Goal: Information Seeking & Learning: Compare options

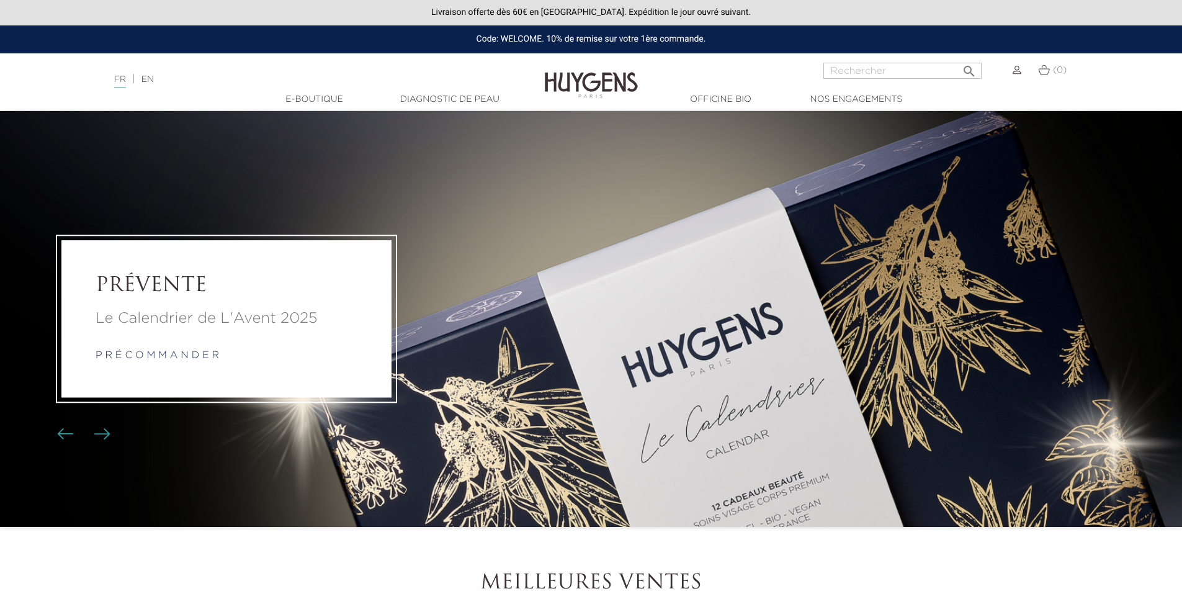
click at [226, 315] on p "Le Calendrier de L'Avent 2025" at bounding box center [227, 319] width 262 height 22
click at [672, 314] on li "PRÉVENTE Le Calendrier de L'Avent 2025 p r é c o m m a n d e r" at bounding box center [591, 319] width 1182 height 416
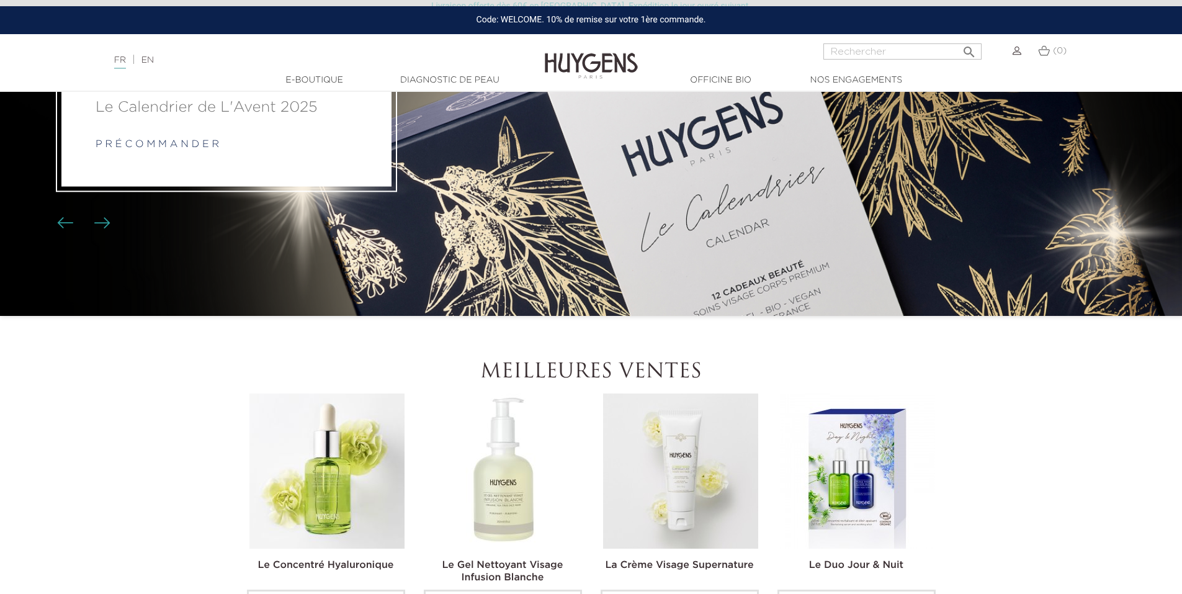
scroll to position [186, 0]
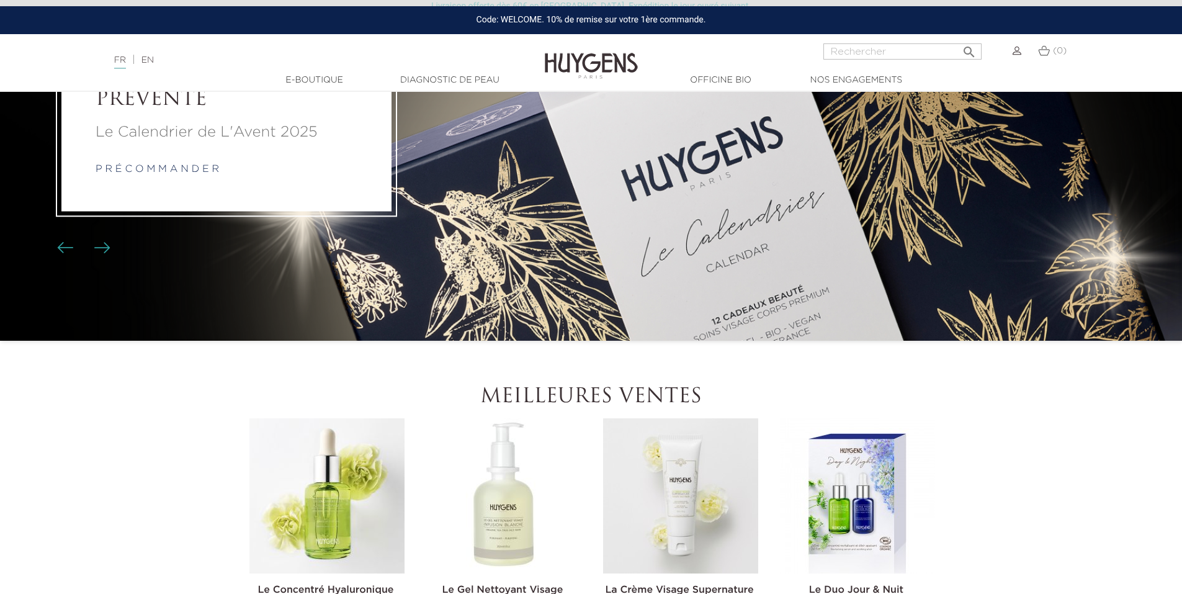
click at [153, 166] on link "p r é c o m m a n d e r" at bounding box center [157, 170] width 123 height 10
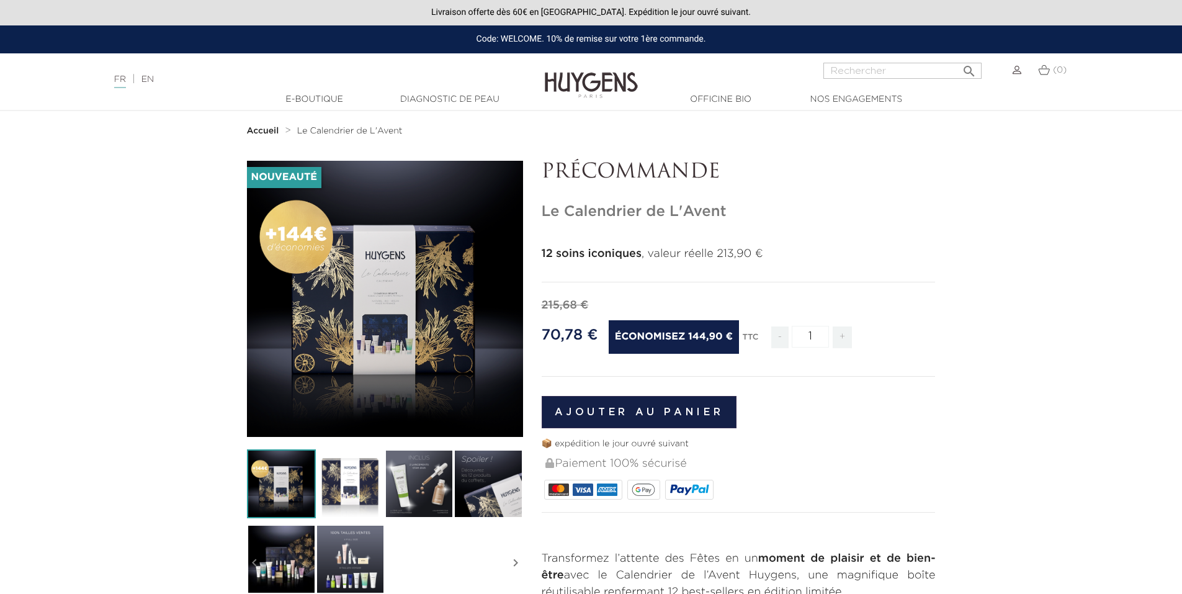
click at [282, 555] on img at bounding box center [281, 558] width 69 height 69
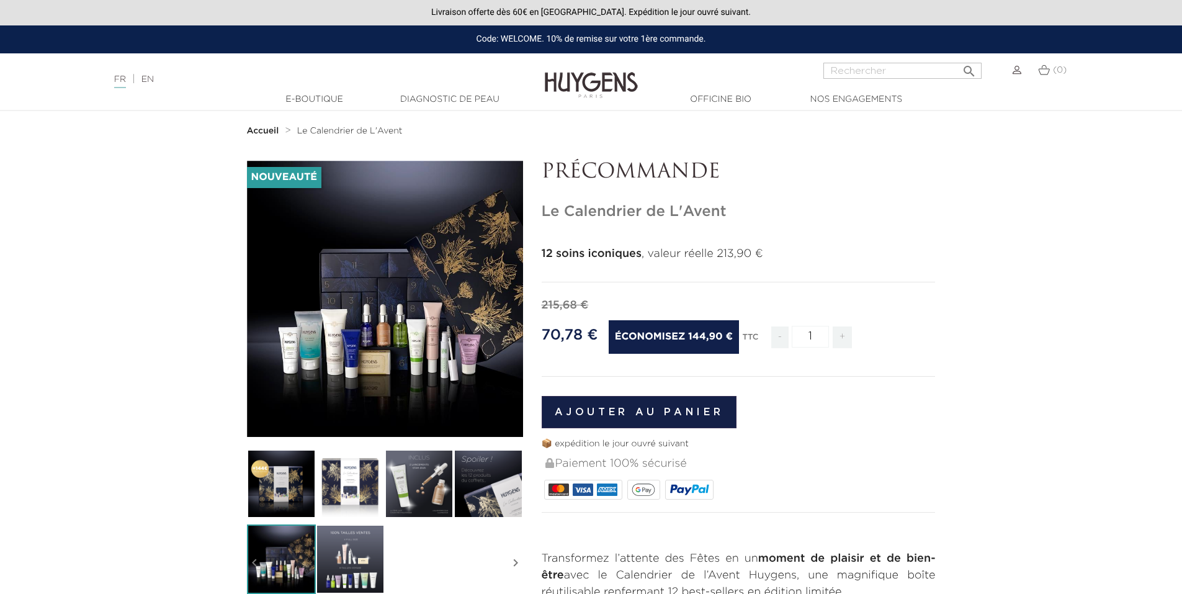
click at [282, 521] on li at bounding box center [281, 486] width 69 height 75
click at [290, 486] on img at bounding box center [281, 483] width 69 height 69
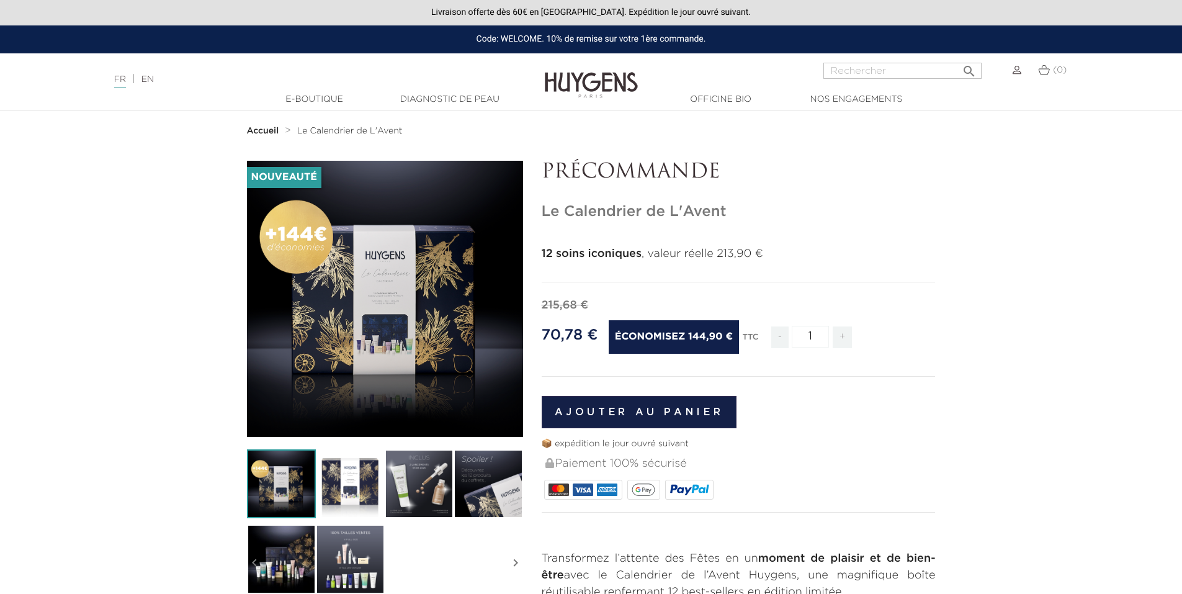
click at [426, 488] on img at bounding box center [419, 483] width 69 height 69
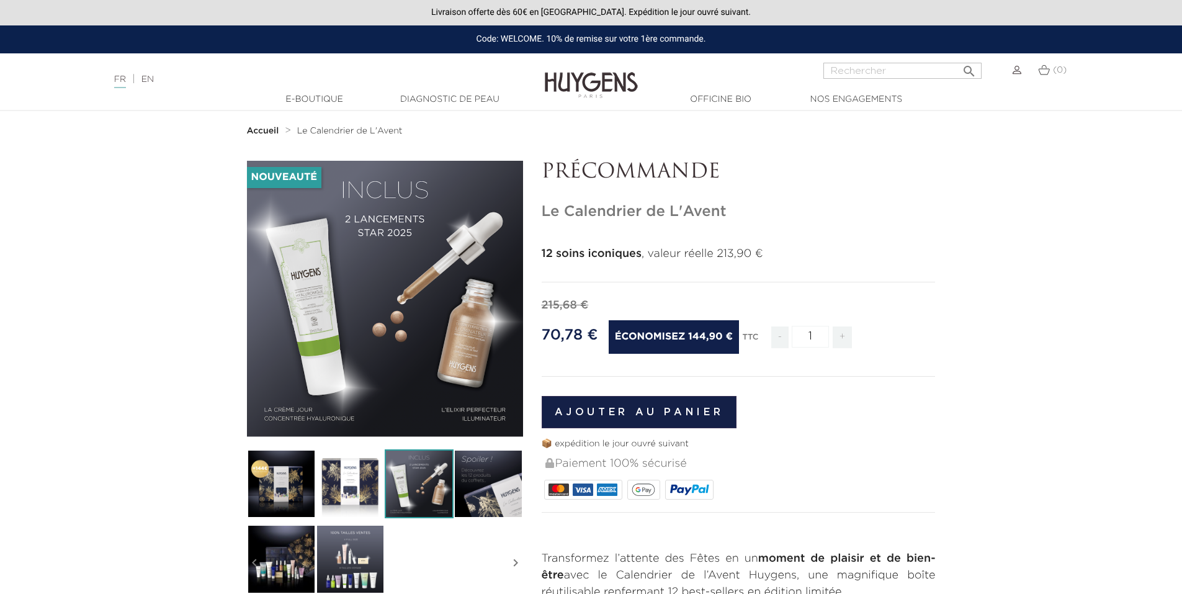
click at [477, 491] on img at bounding box center [488, 483] width 69 height 69
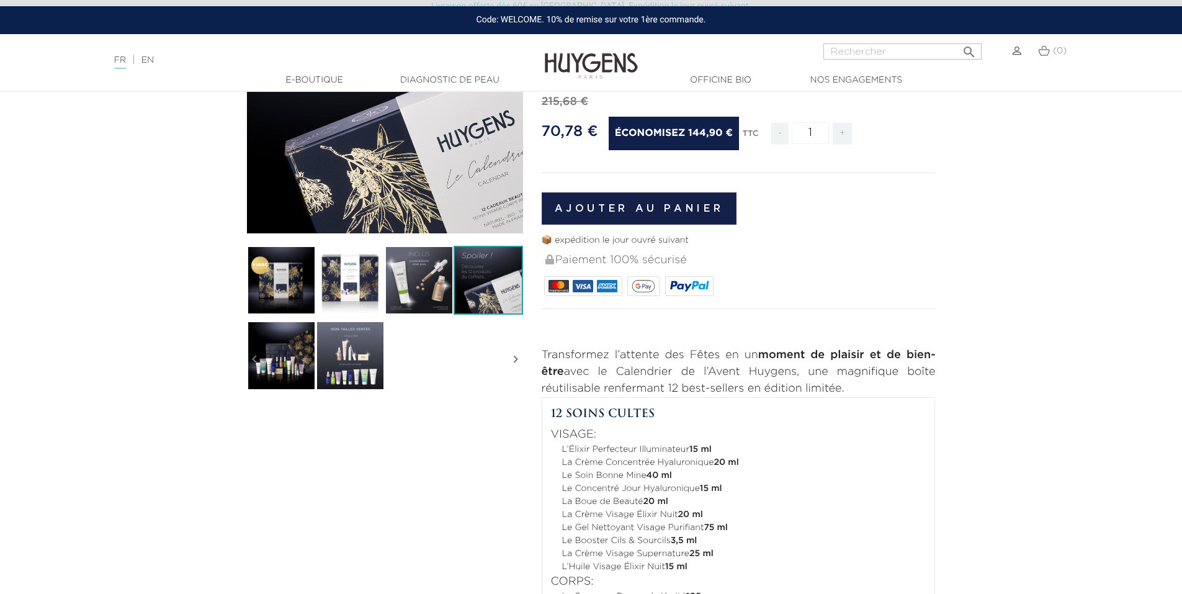
scroll to position [186, 0]
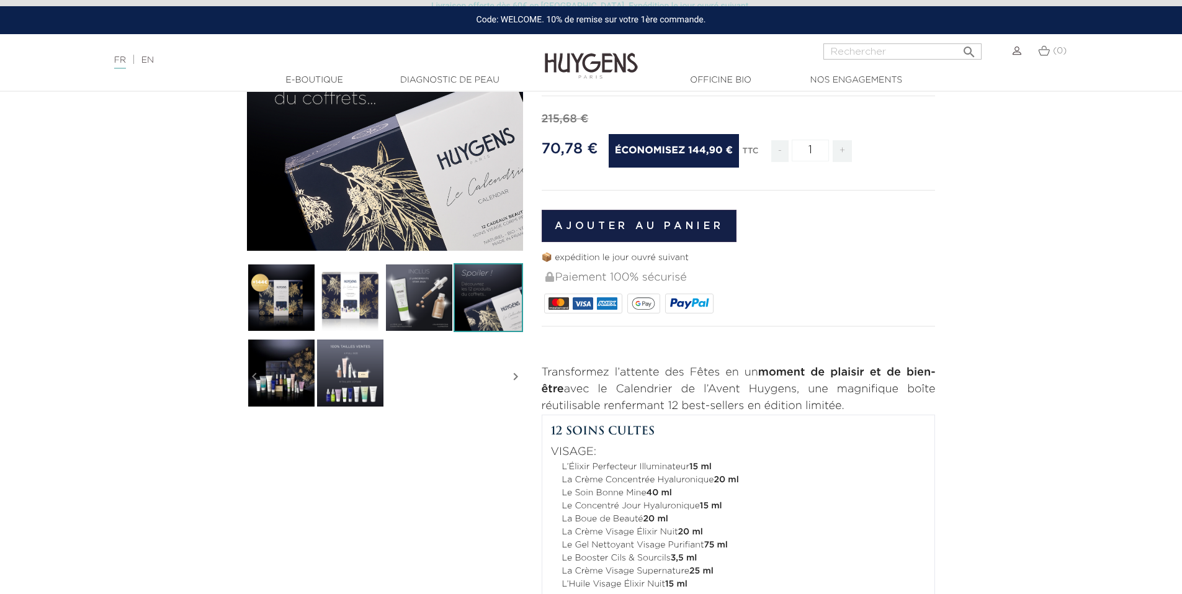
click at [356, 387] on img at bounding box center [350, 372] width 69 height 69
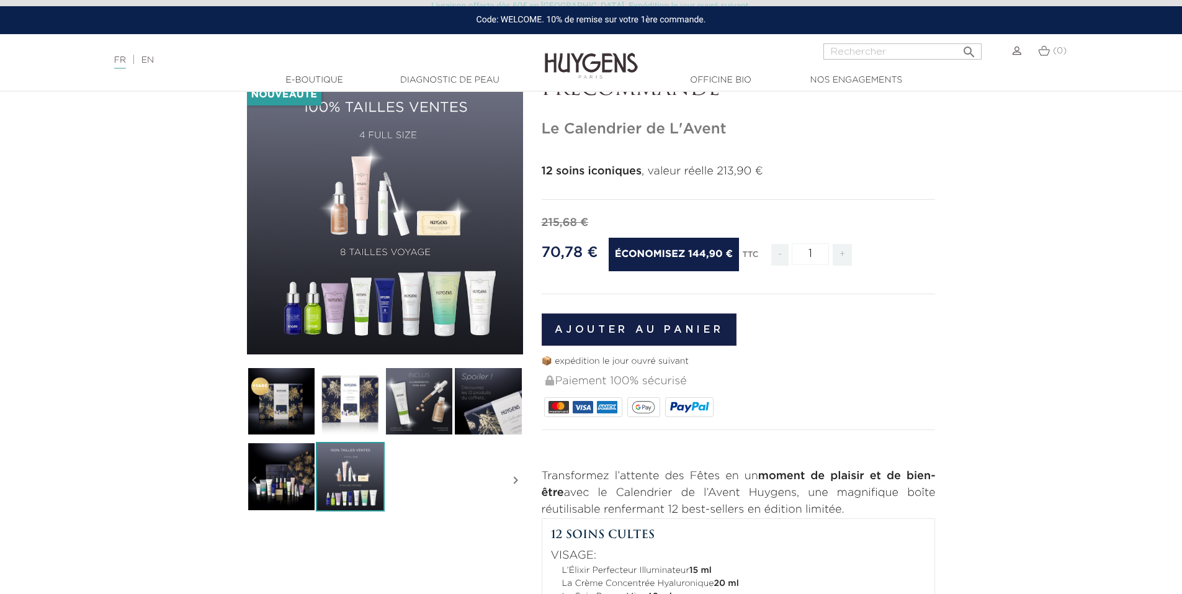
scroll to position [0, 0]
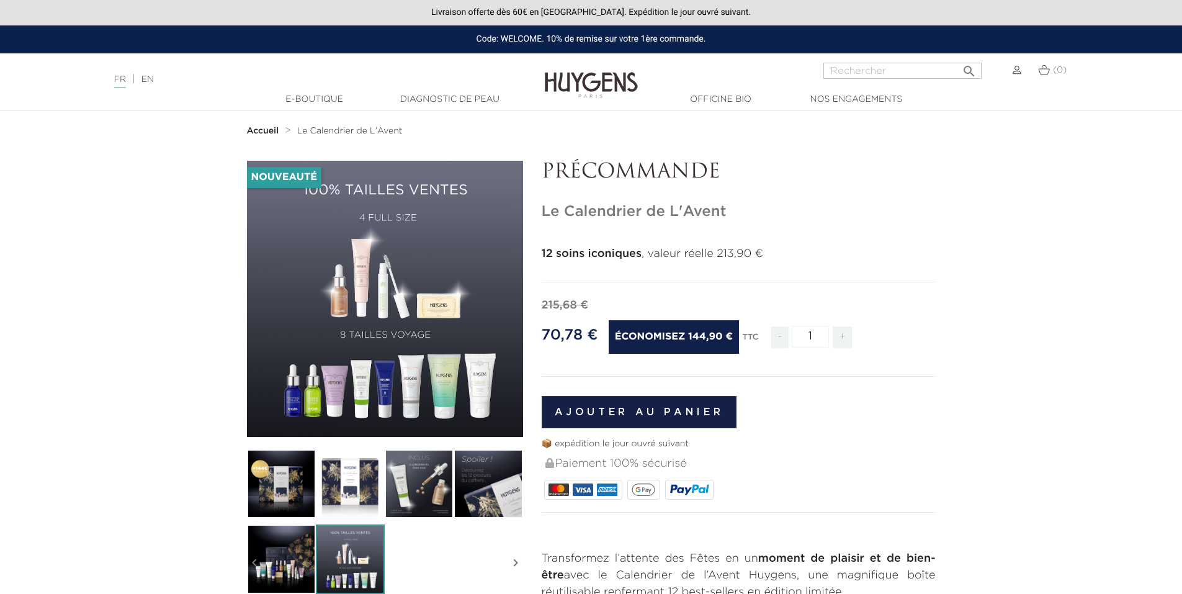
click at [325, 133] on span "Le Calendrier de L'Avent" at bounding box center [349, 131] width 105 height 9
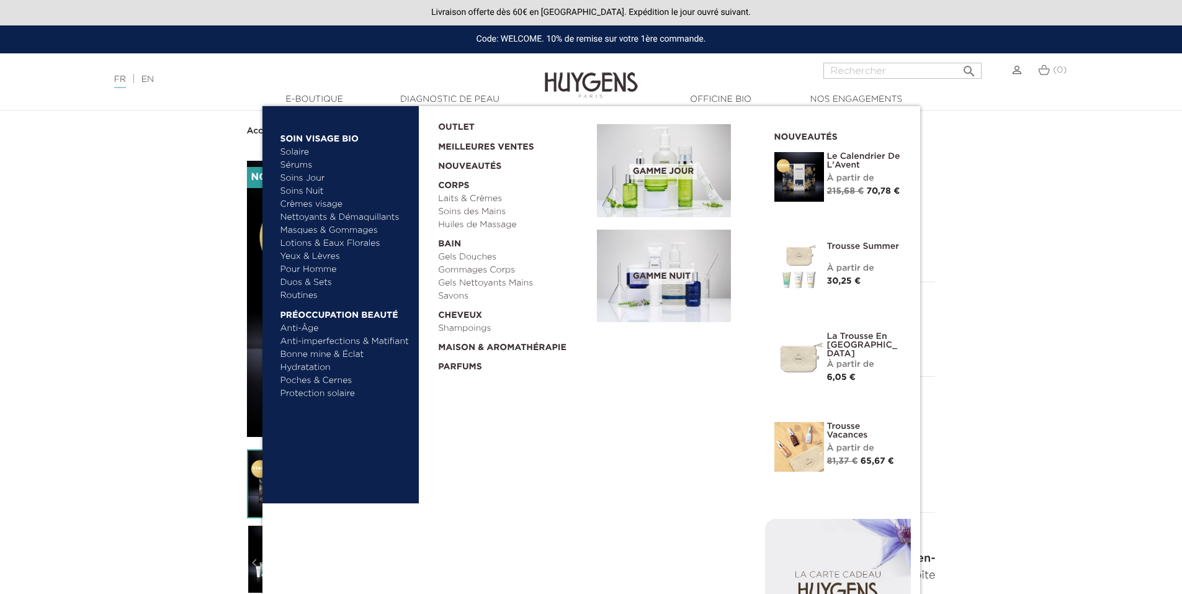
click at [652, 189] on img at bounding box center [664, 170] width 134 height 93
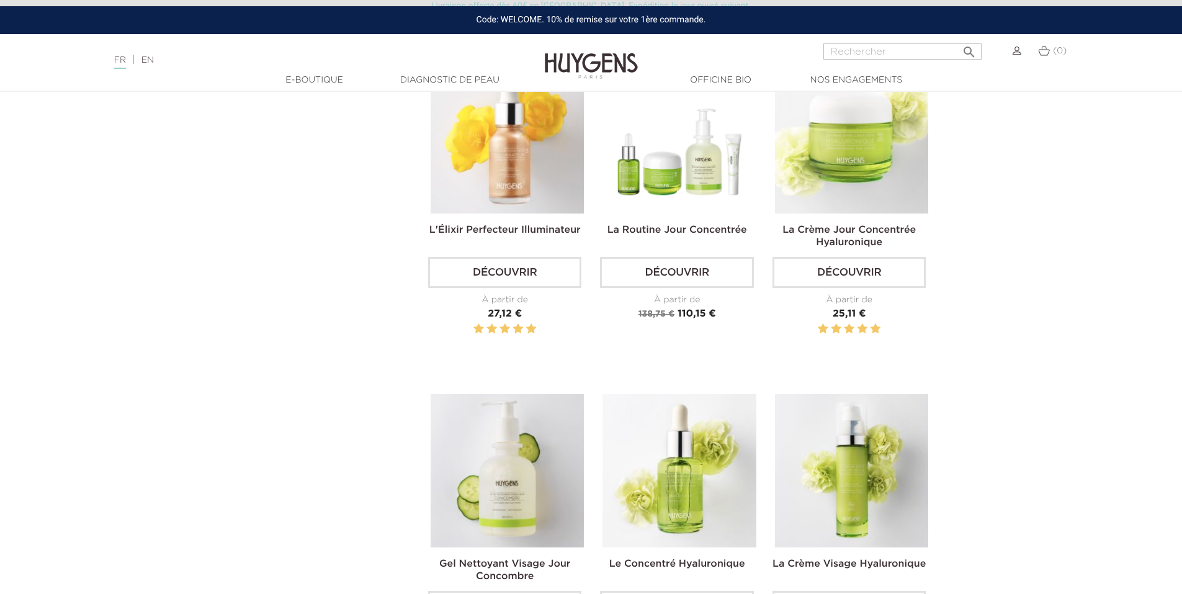
scroll to position [496, 0]
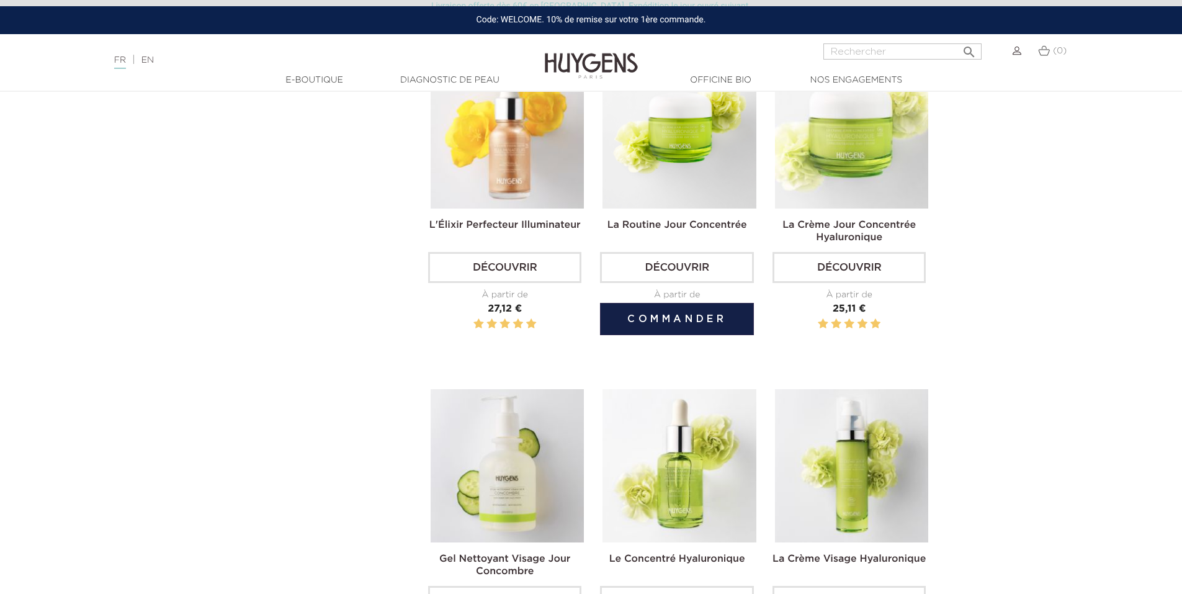
click at [691, 158] on img at bounding box center [679, 131] width 153 height 153
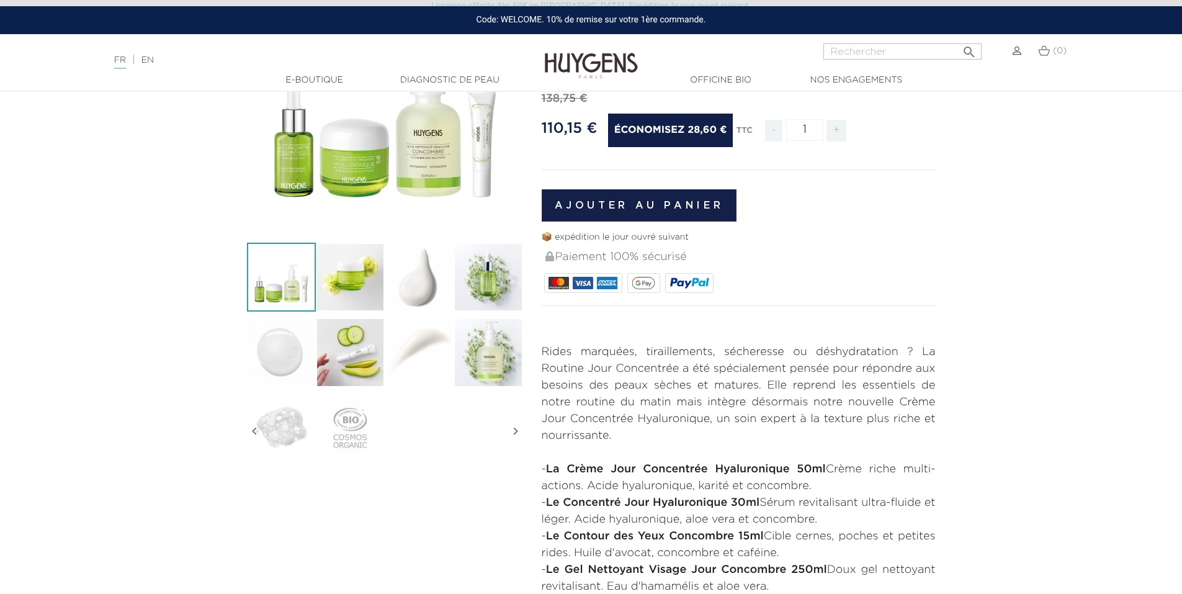
scroll to position [186, 0]
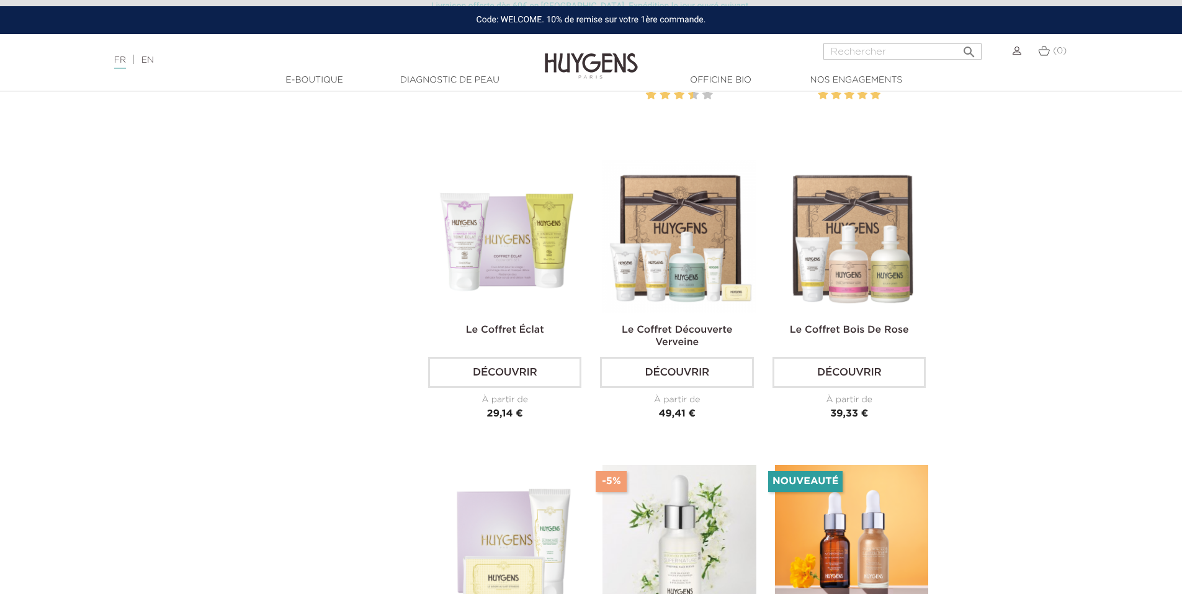
scroll to position [2358, 0]
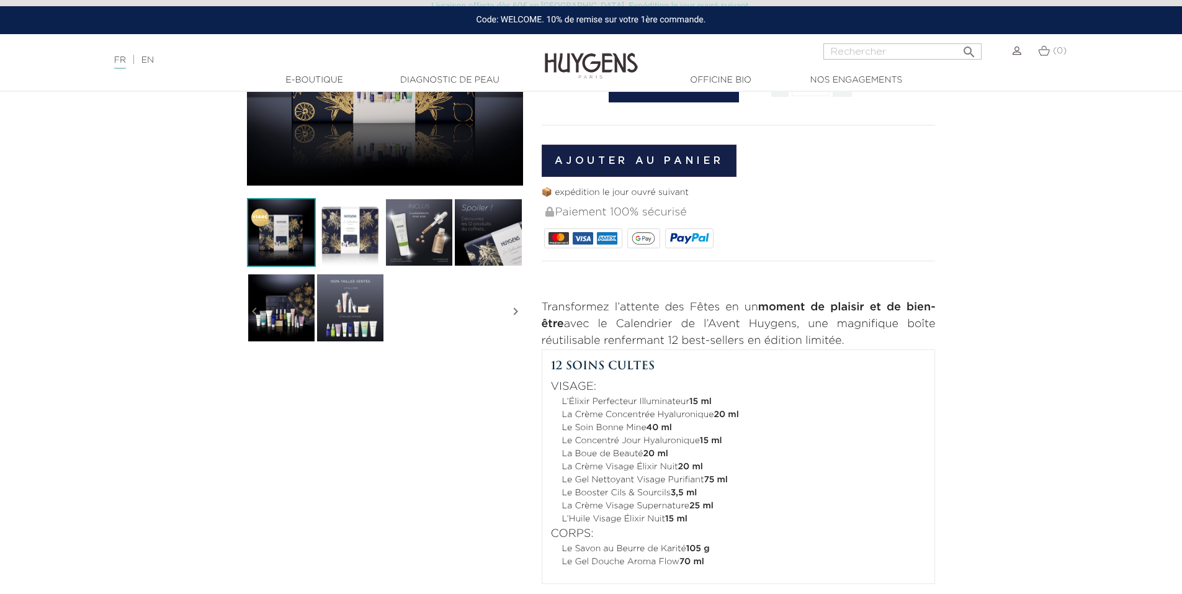
scroll to position [248, 0]
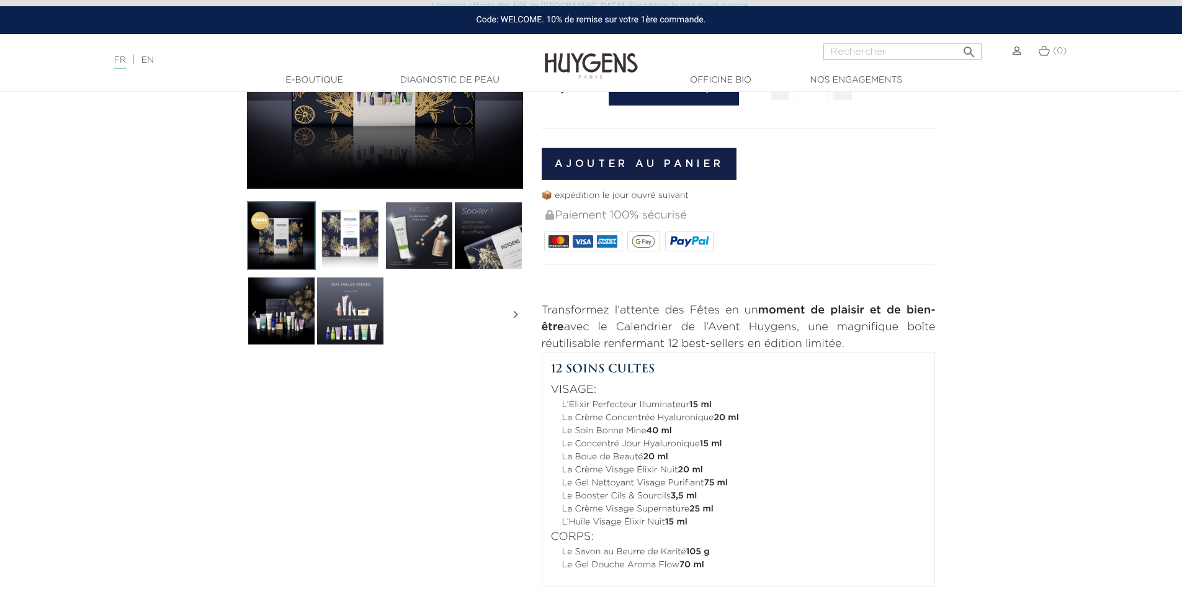
click at [351, 327] on img at bounding box center [350, 310] width 69 height 69
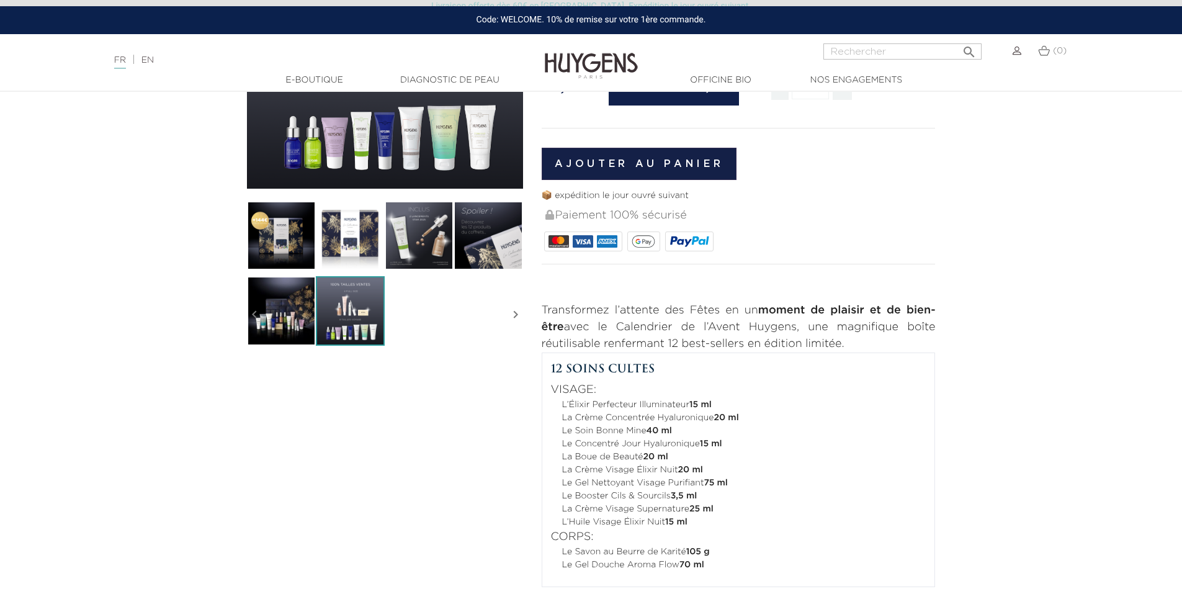
click at [352, 327] on img at bounding box center [350, 310] width 69 height 69
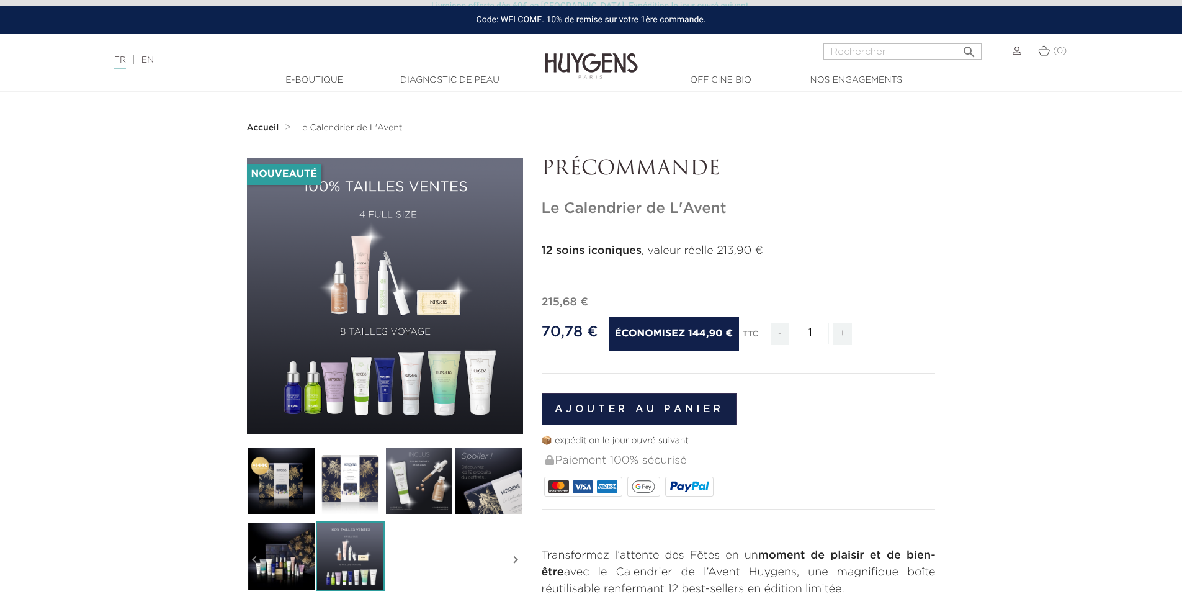
scroll to position [0, 0]
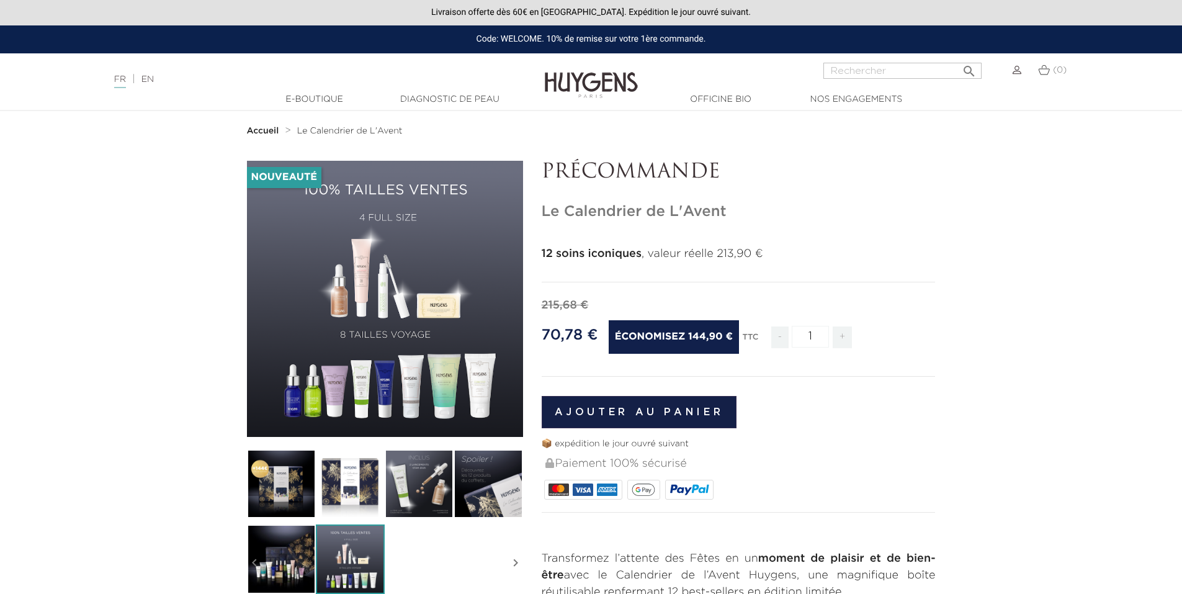
click at [422, 299] on div "" at bounding box center [385, 299] width 276 height 276
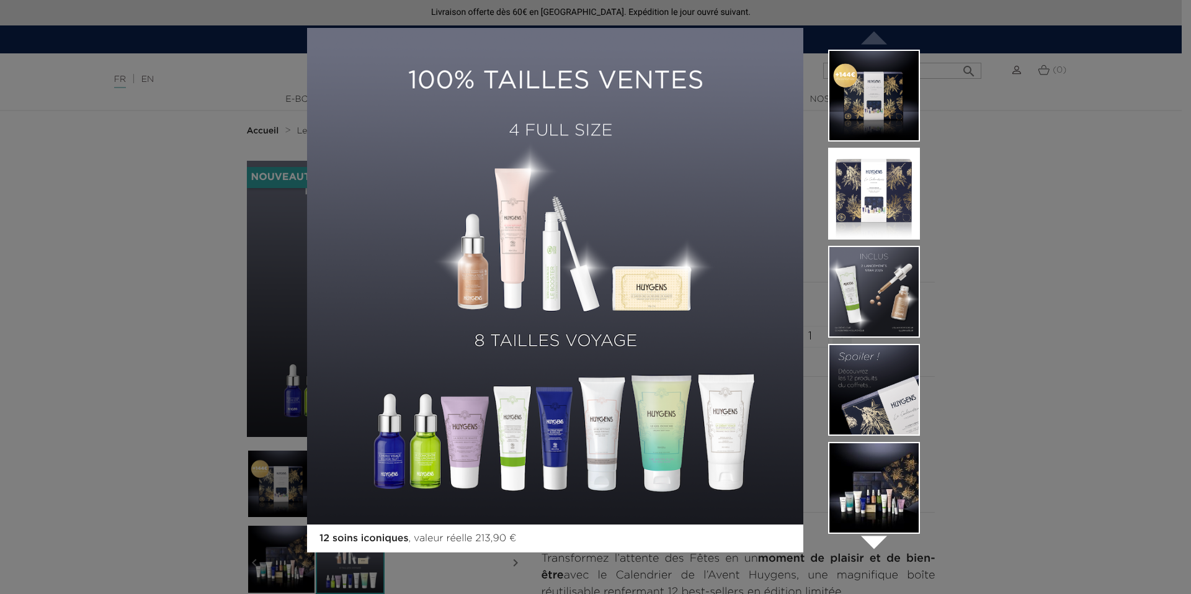
click at [978, 335] on div "12 soins iconiques , valeur réelle 213,90 €  " at bounding box center [595, 297] width 1191 height 594
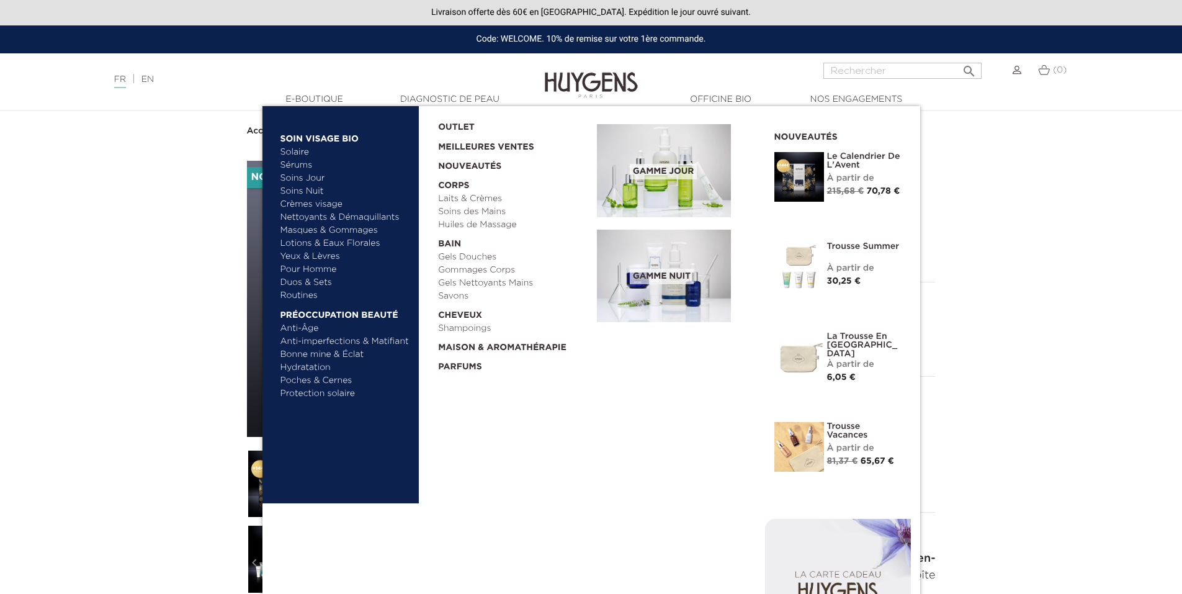
click at [307, 255] on link "Yeux & Lèvres" at bounding box center [345, 256] width 130 height 13
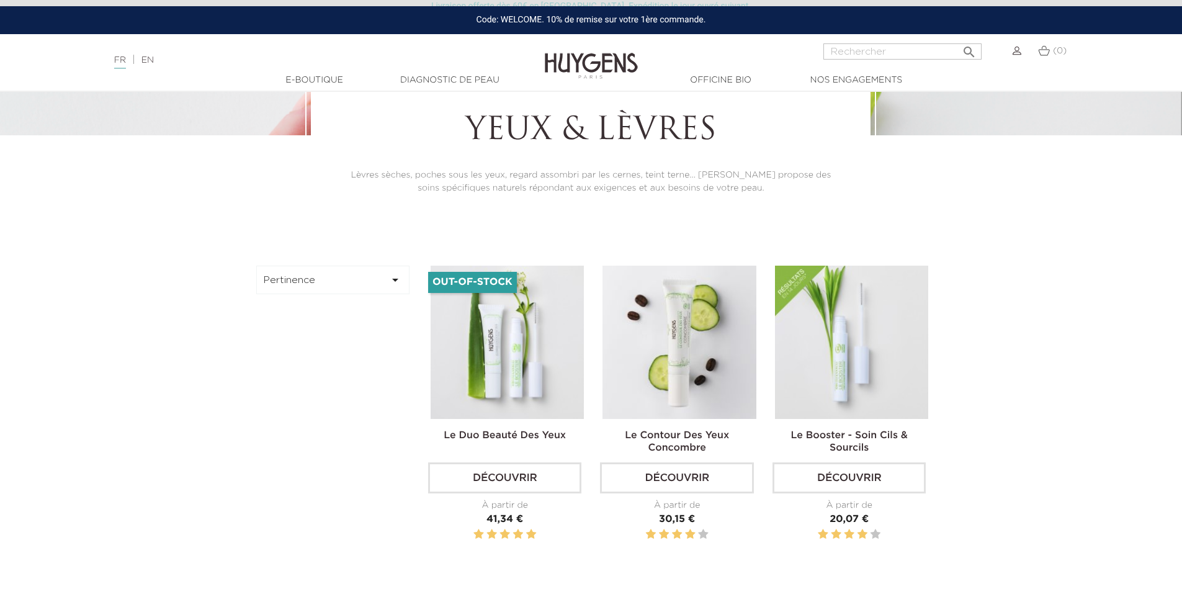
scroll to position [310, 0]
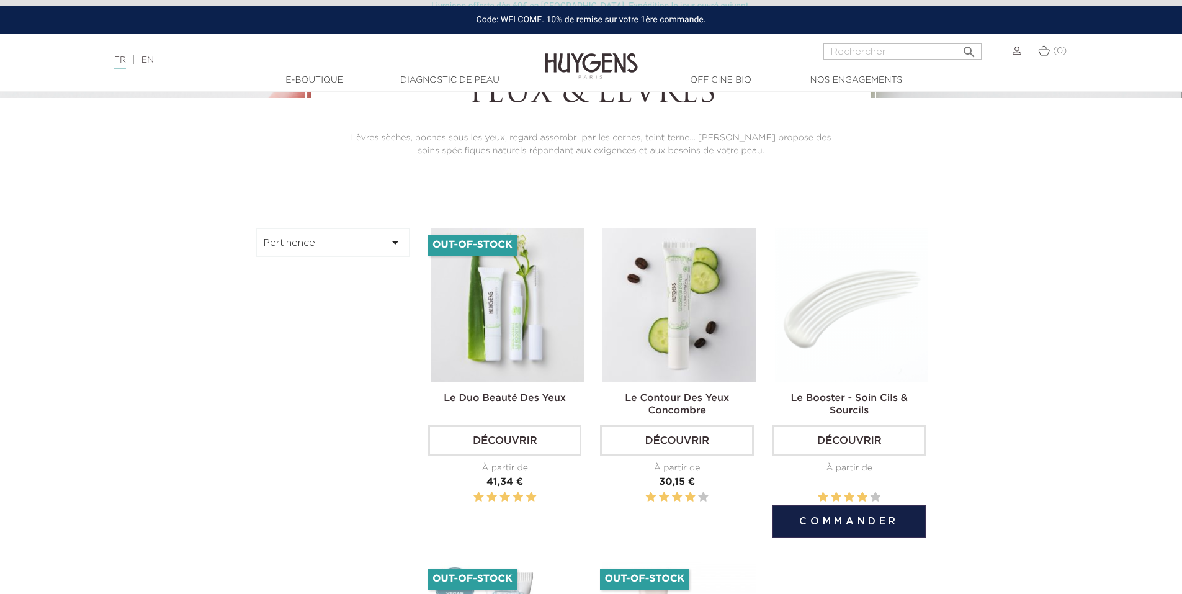
click at [859, 339] on img at bounding box center [851, 304] width 153 height 153
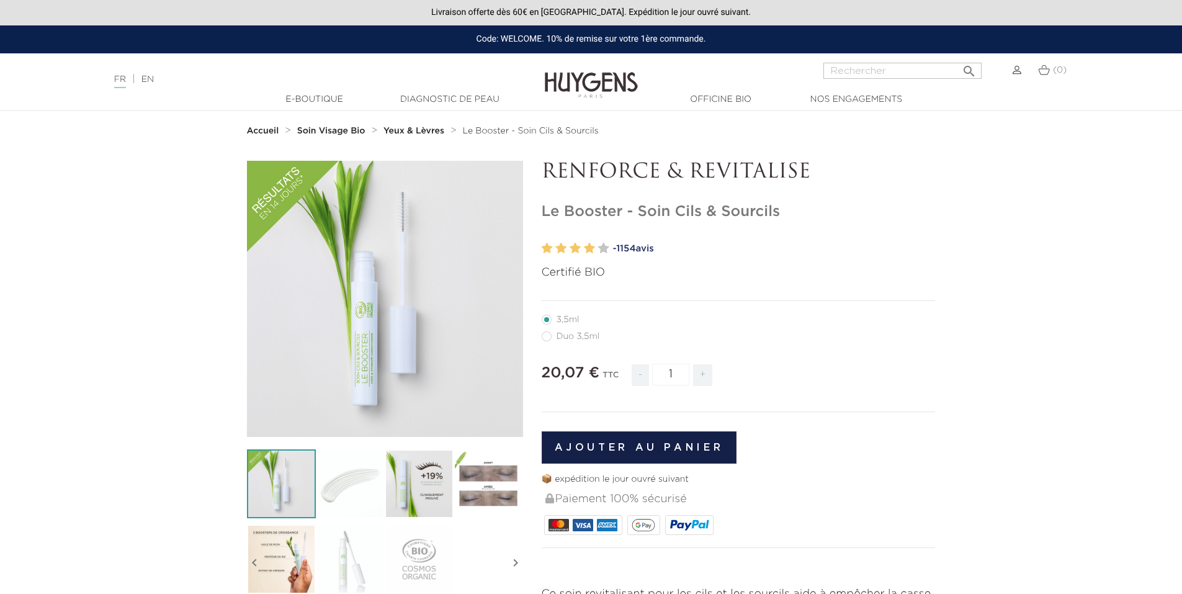
click at [437, 483] on img at bounding box center [419, 483] width 69 height 69
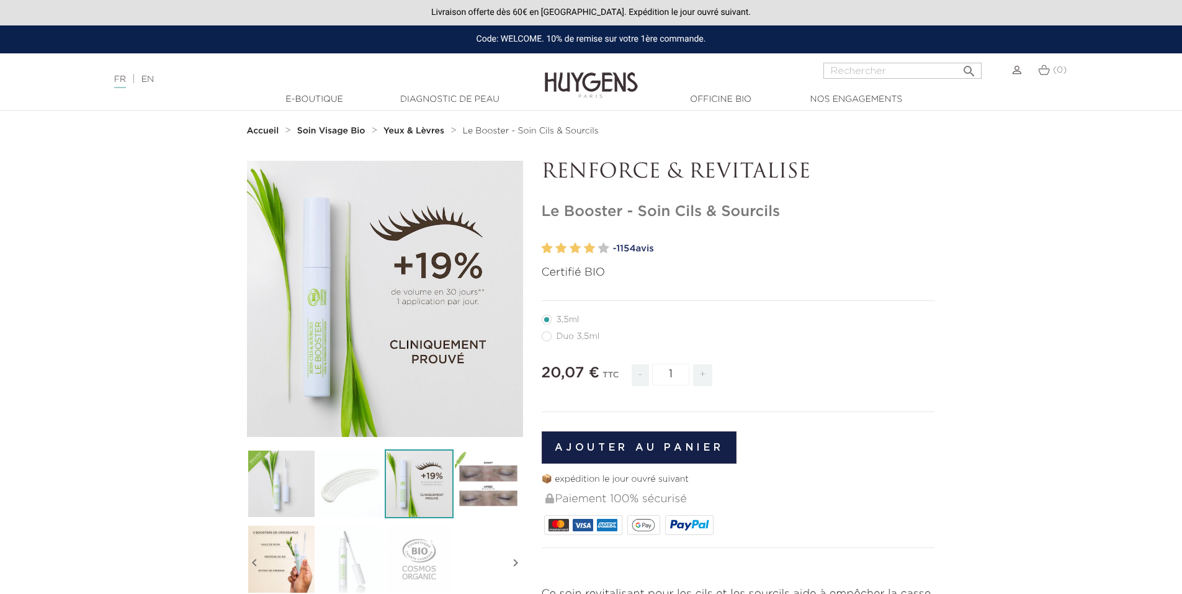
click at [475, 474] on img at bounding box center [488, 483] width 69 height 69
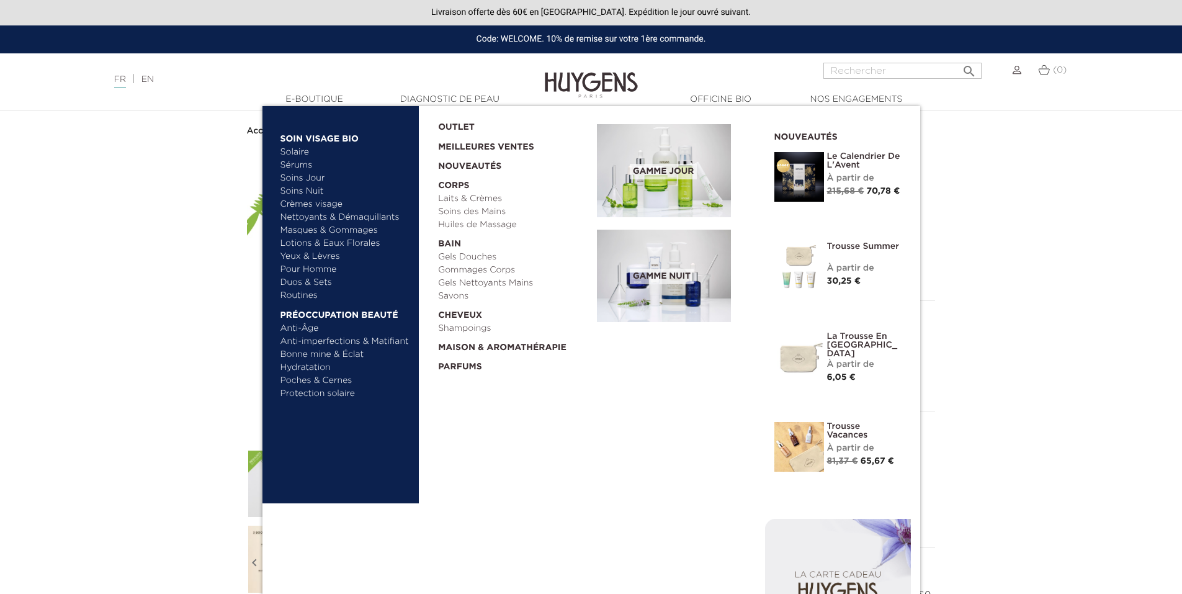
click at [464, 132] on link "OUTLET" at bounding box center [507, 124] width 139 height 19
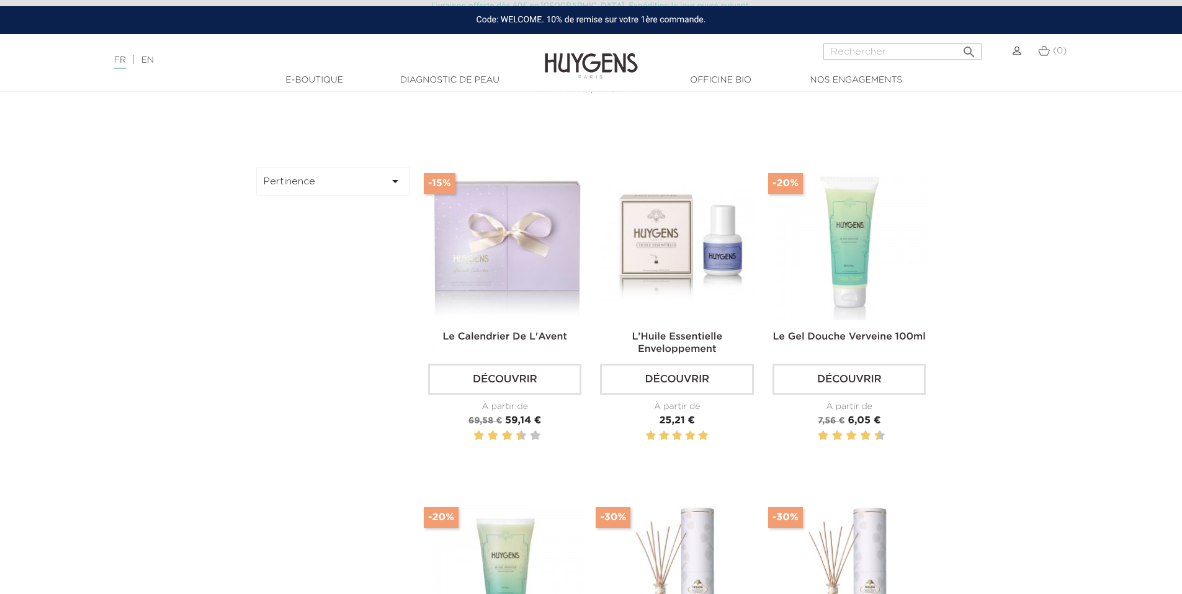
scroll to position [372, 0]
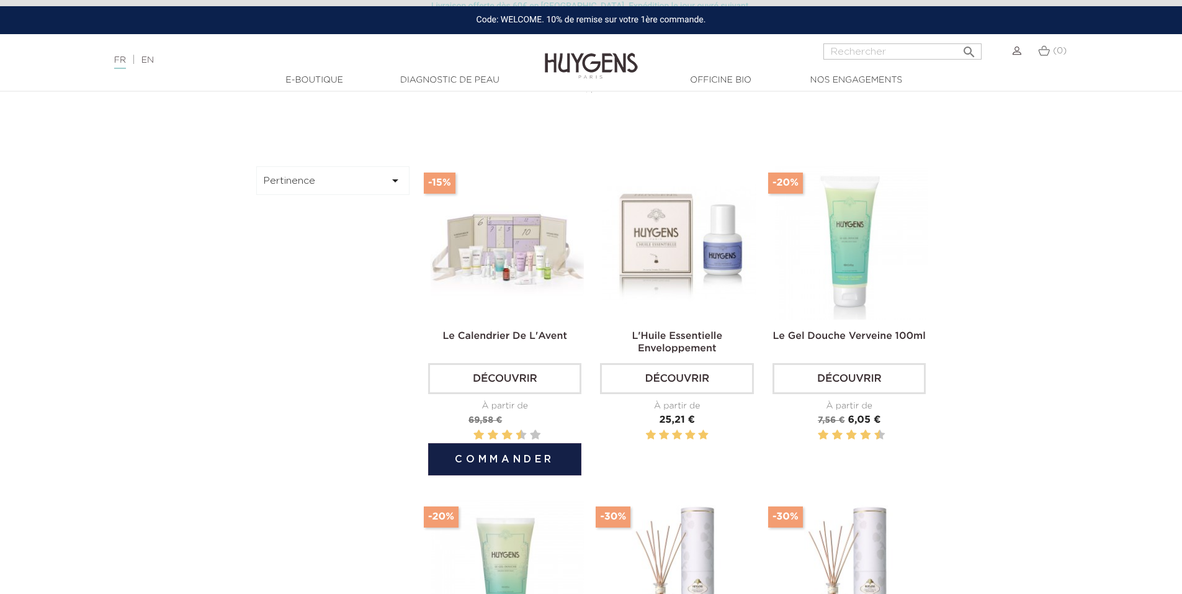
click at [510, 289] on img at bounding box center [507, 242] width 153 height 153
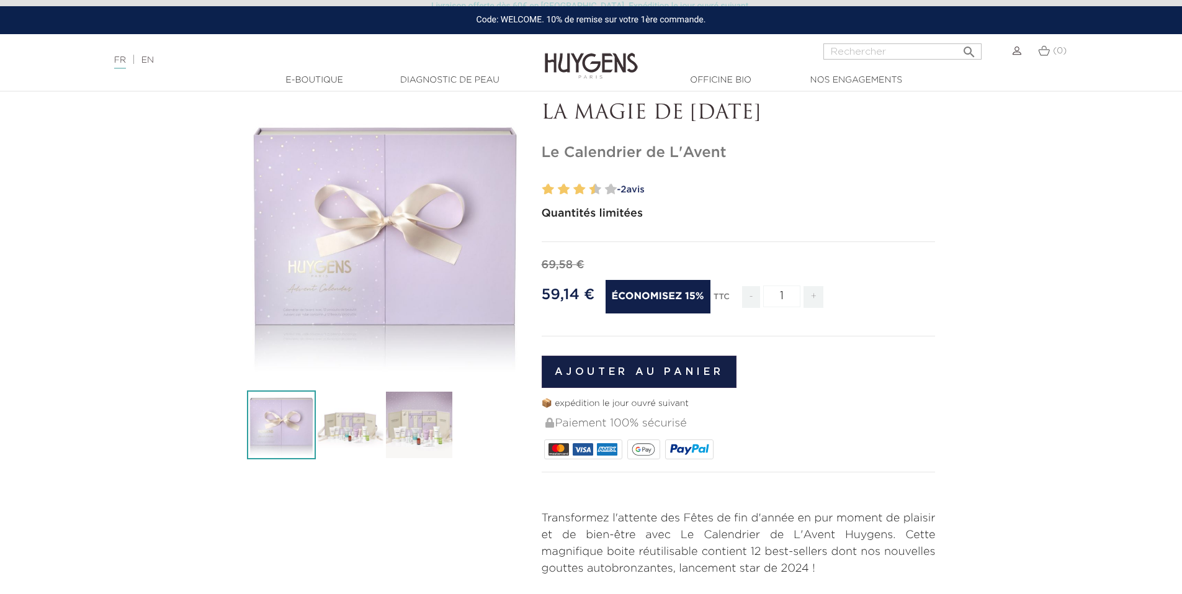
scroll to position [62, 0]
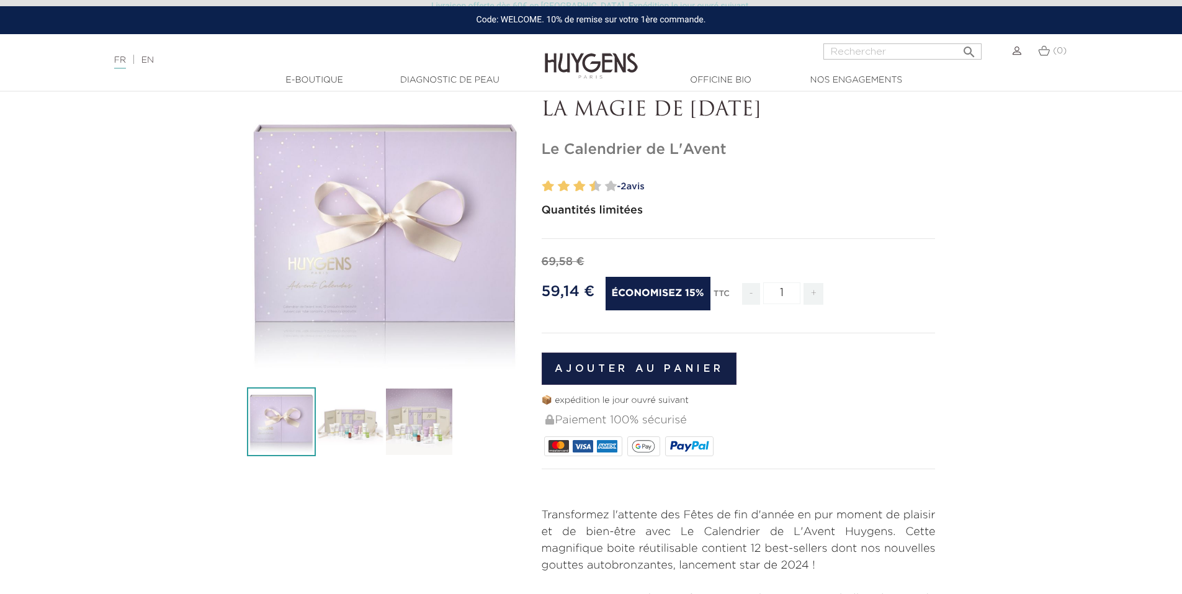
click at [428, 425] on img at bounding box center [419, 421] width 69 height 69
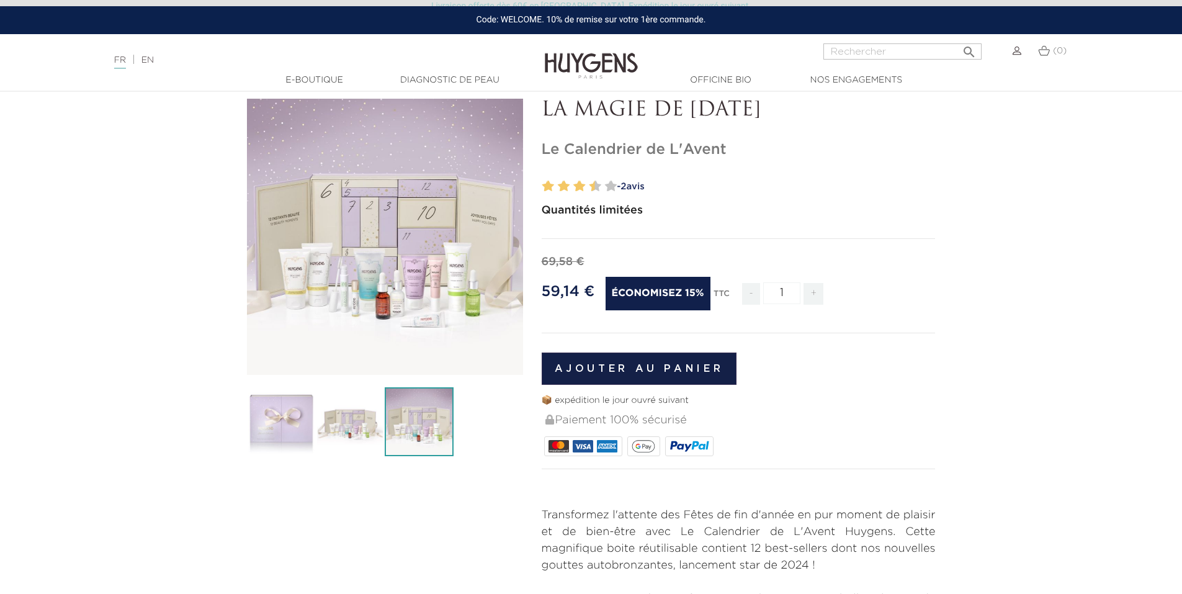
click at [358, 416] on img at bounding box center [350, 421] width 69 height 69
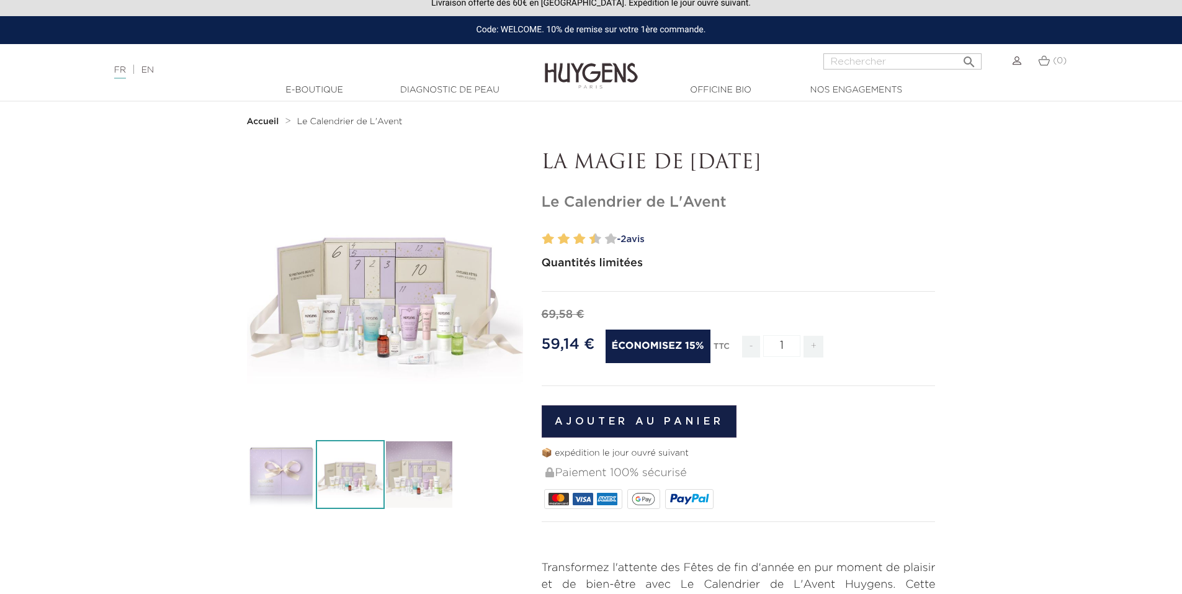
scroll to position [0, 0]
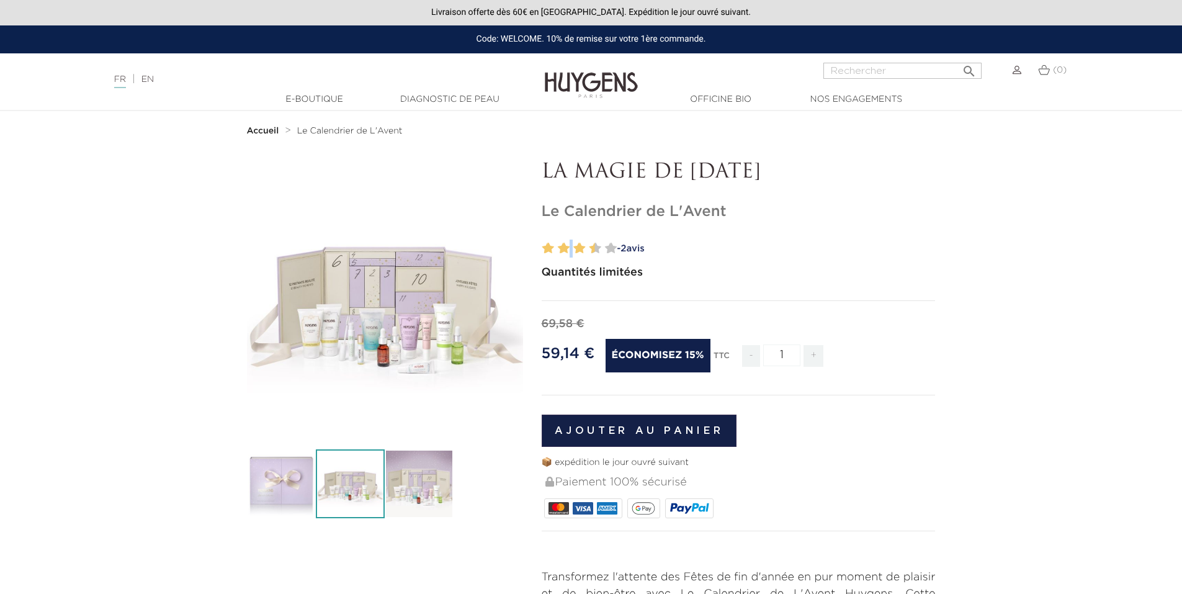
click at [570, 254] on div at bounding box center [580, 249] width 76 height 18
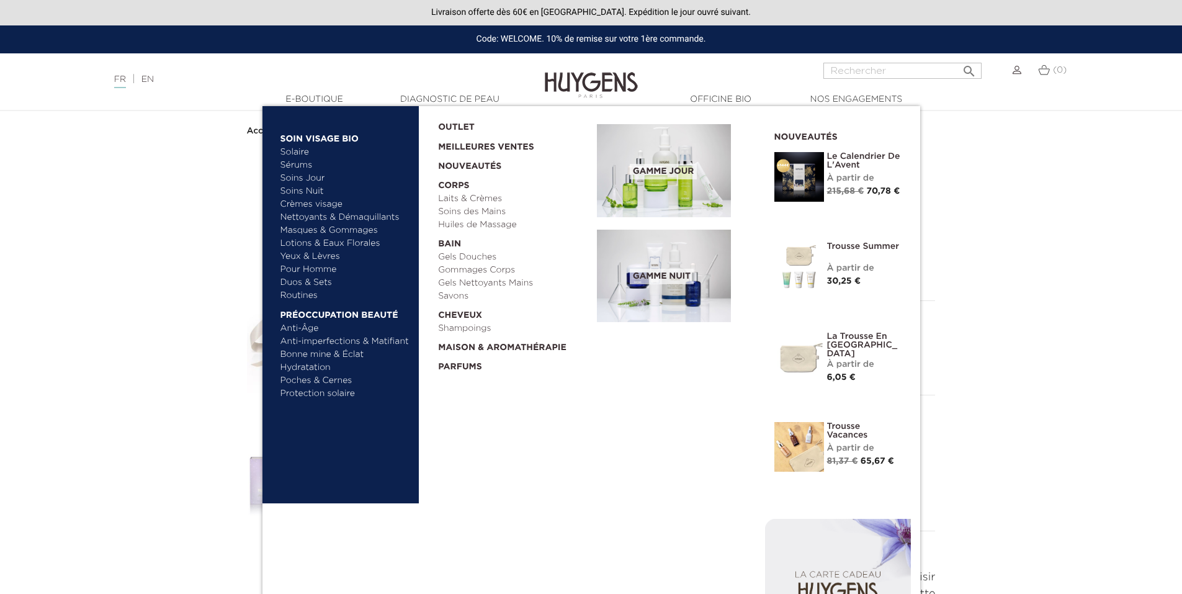
click at [447, 122] on link "OUTLET" at bounding box center [507, 124] width 139 height 19
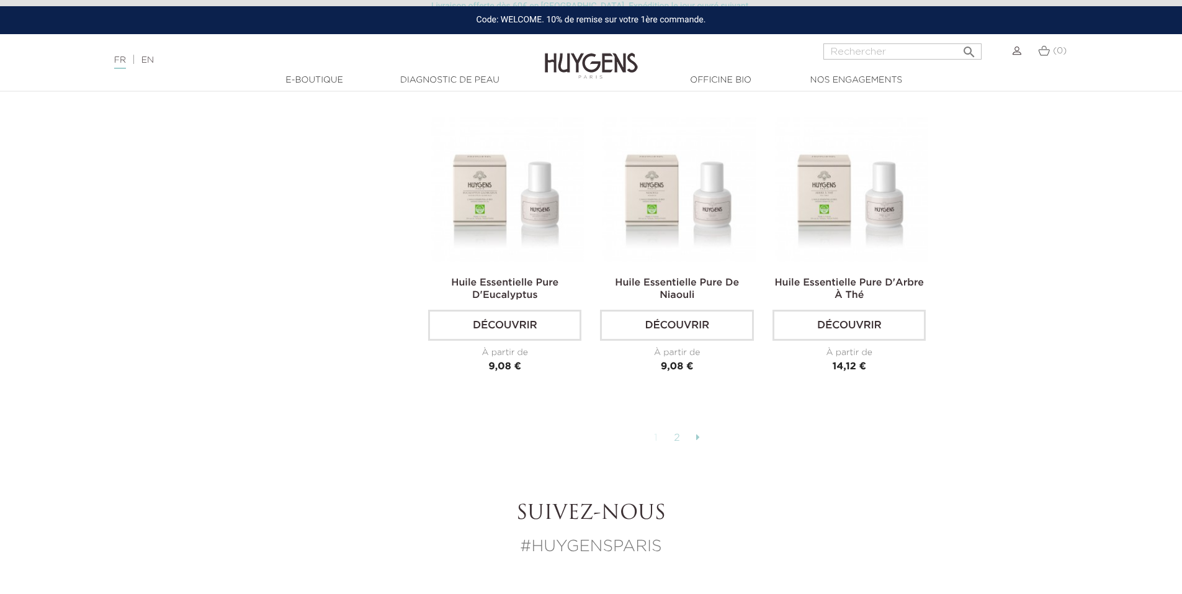
scroll to position [3041, 0]
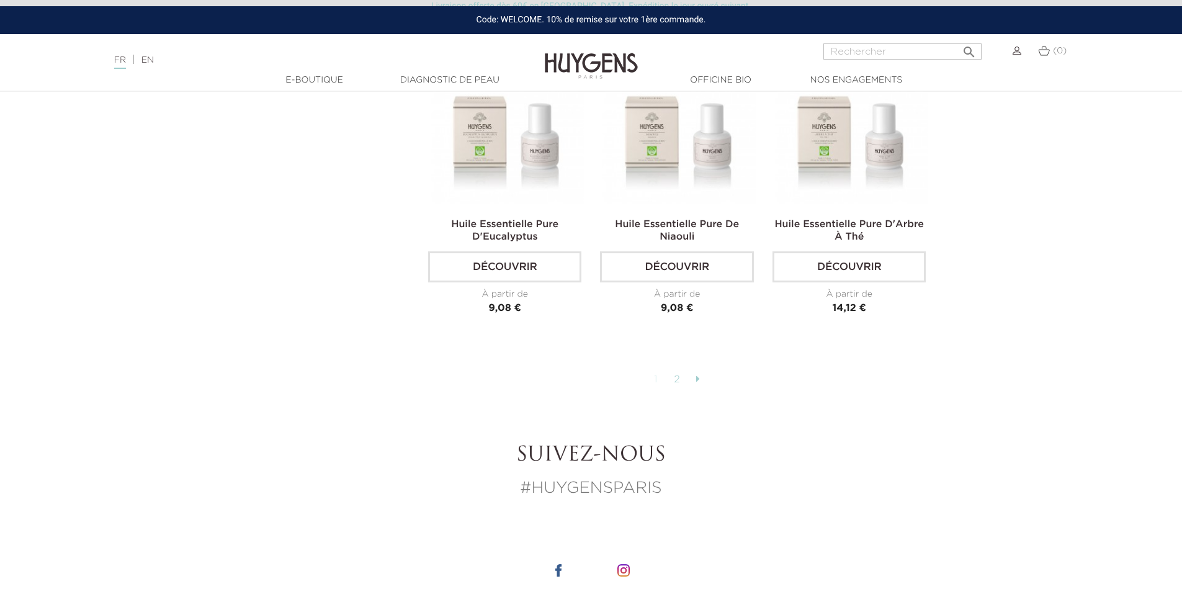
click at [691, 380] on link at bounding box center [698, 379] width 16 height 21
click at [677, 369] on link "2" at bounding box center [677, 379] width 19 height 21
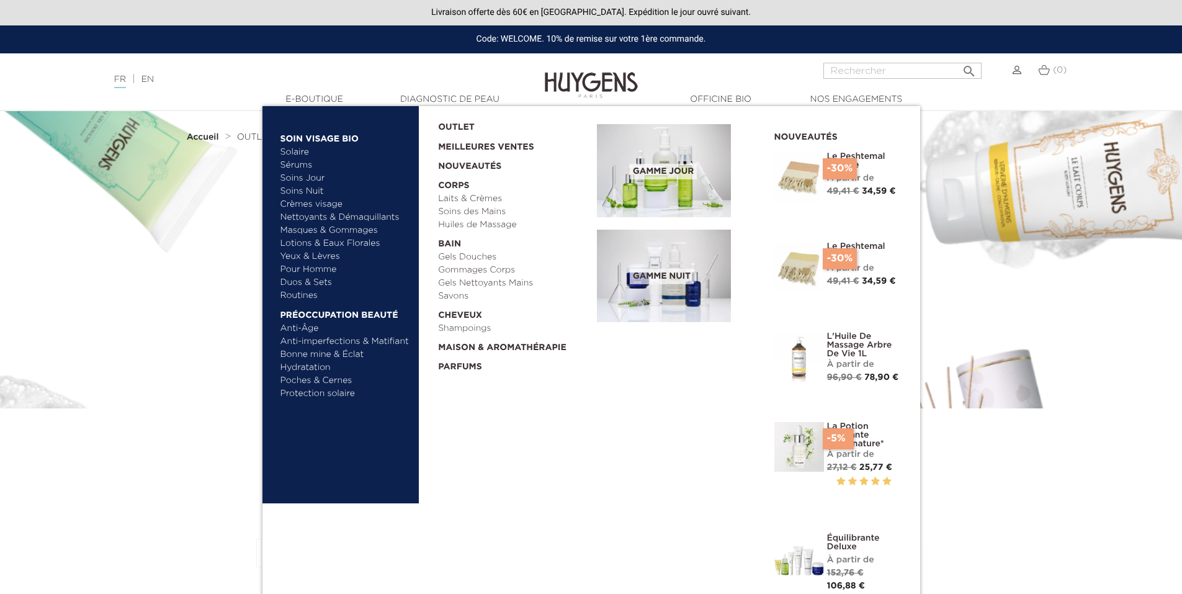
click at [467, 324] on link "Shampoings" at bounding box center [513, 328] width 150 height 13
